Goal: Find specific page/section: Find specific page/section

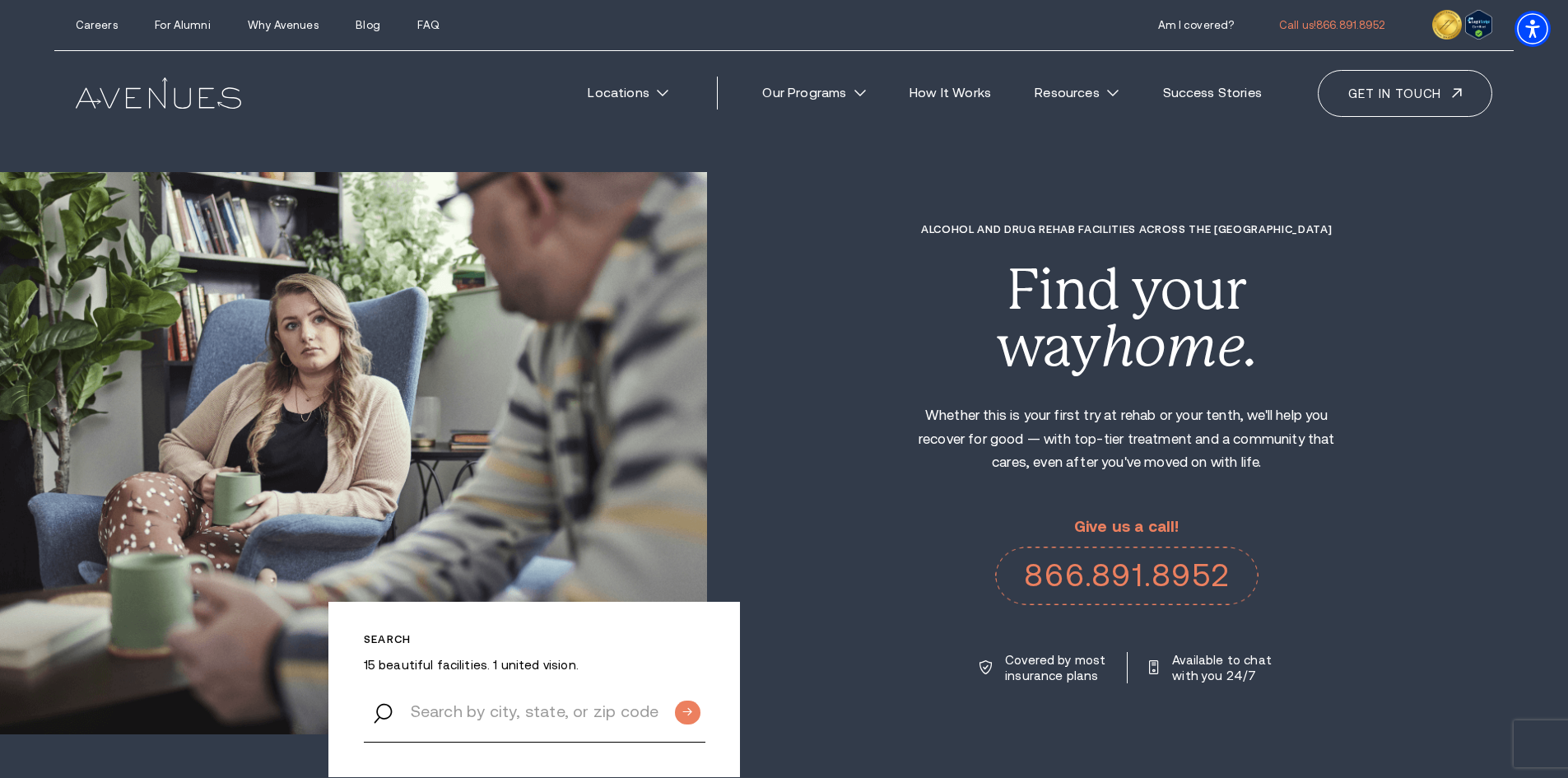
click at [1562, 230] on div "Alcohol and Drug Rehab Facilities across the [GEOGRAPHIC_DATA] Find your way ho…" at bounding box center [1138, 453] width 861 height 460
click at [1567, 229] on div "Alcohol and Drug Rehab Facilities across the [GEOGRAPHIC_DATA] Find your way ho…" at bounding box center [1138, 453] width 861 height 460
click at [1560, 226] on div "Alcohol and Drug Rehab Facilities across the [GEOGRAPHIC_DATA] Find your way ho…" at bounding box center [1138, 453] width 861 height 460
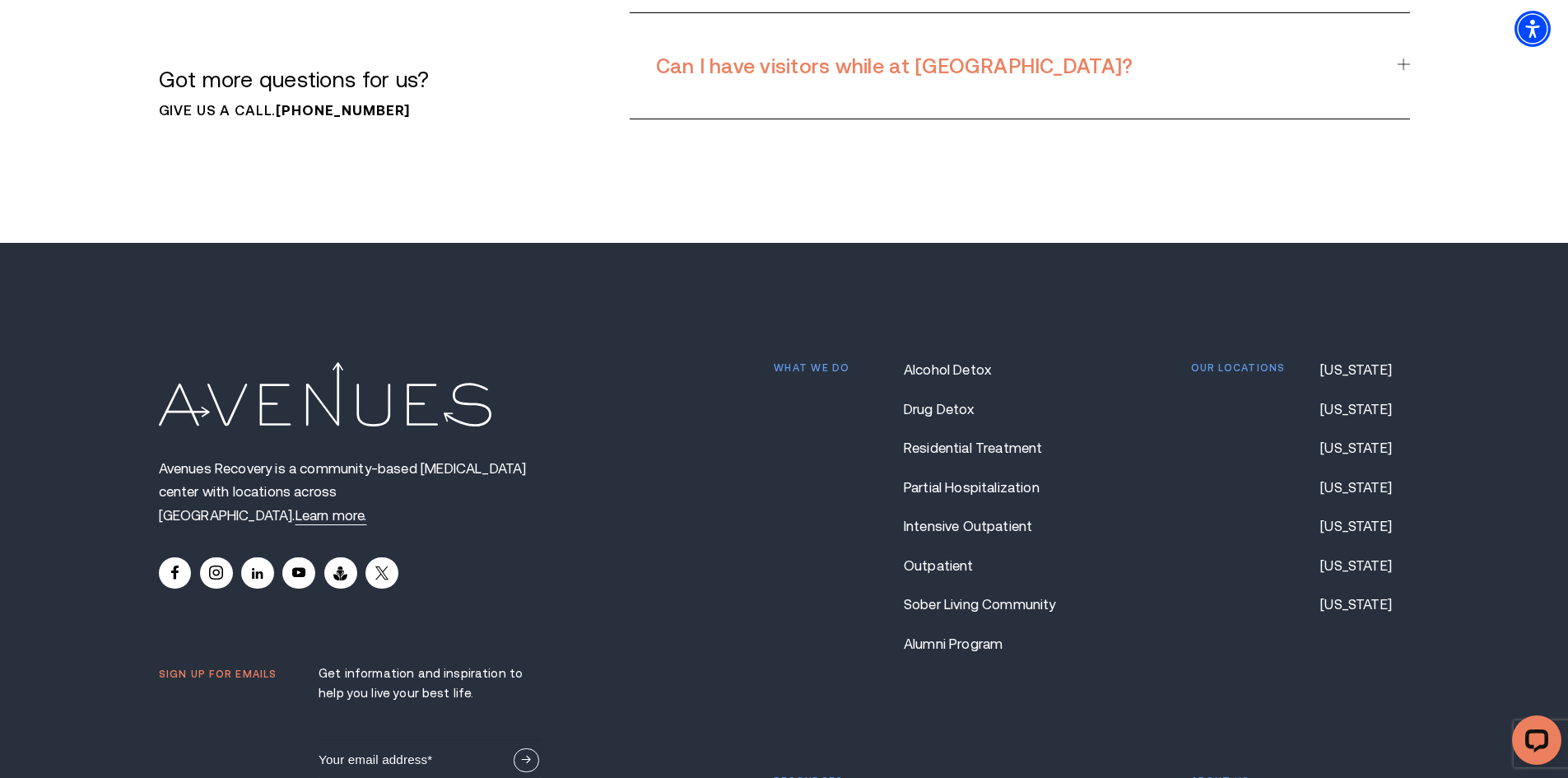
scroll to position [14039, 0]
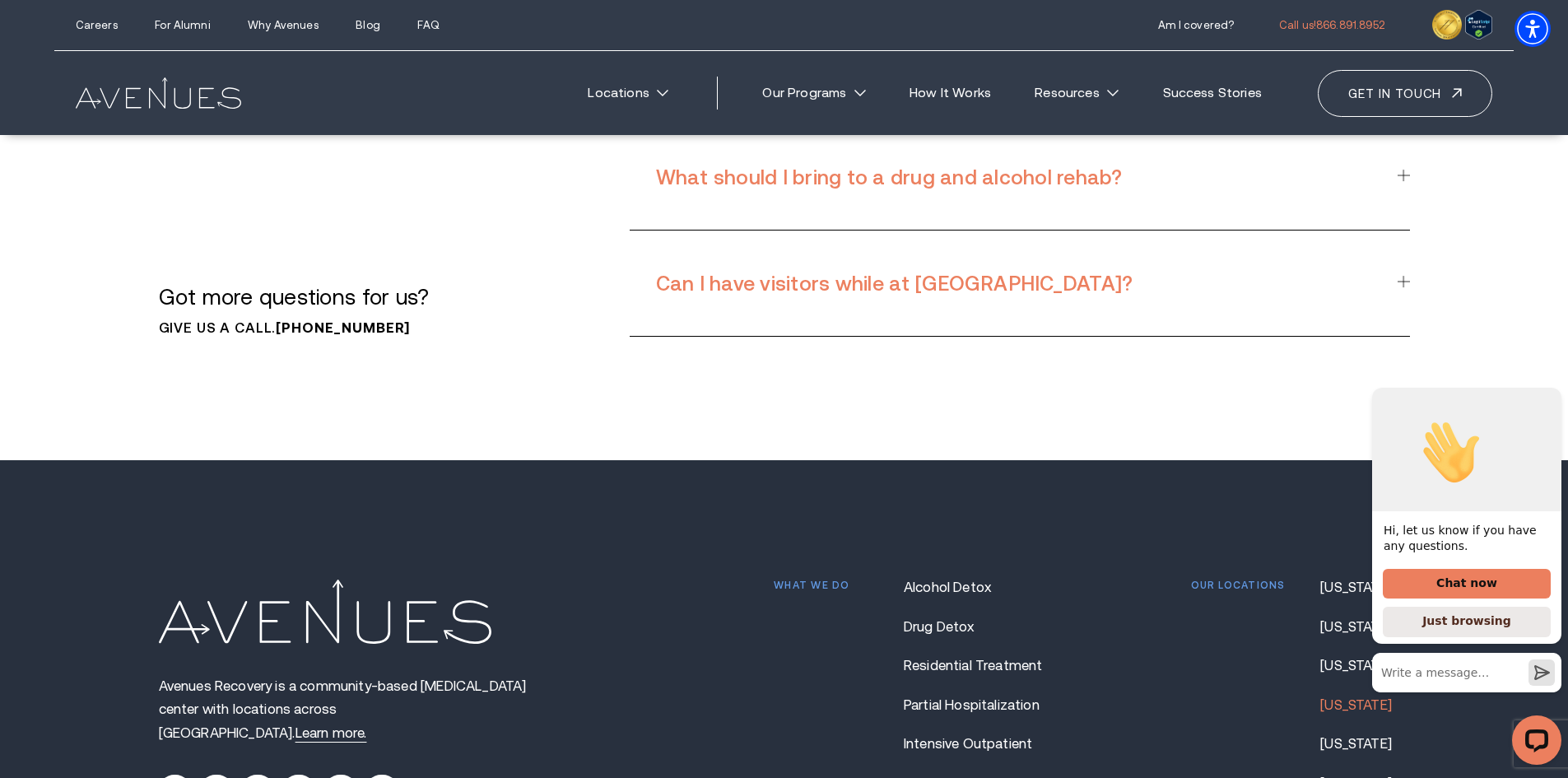
click at [1340, 697] on link "[US_STATE]" at bounding box center [1365, 705] width 89 height 16
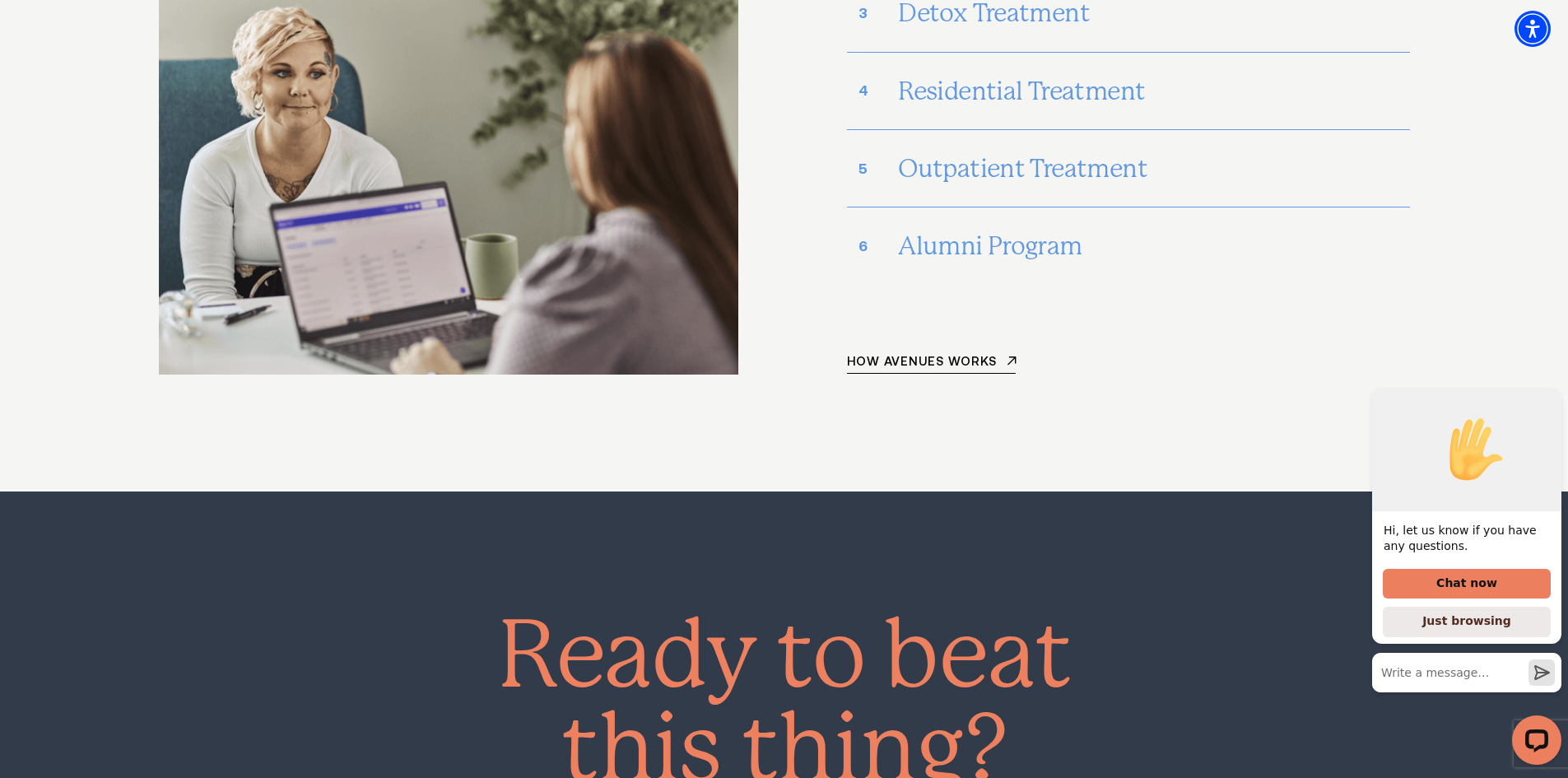
scroll to position [9515, 0]
